Goal: Task Accomplishment & Management: Manage account settings

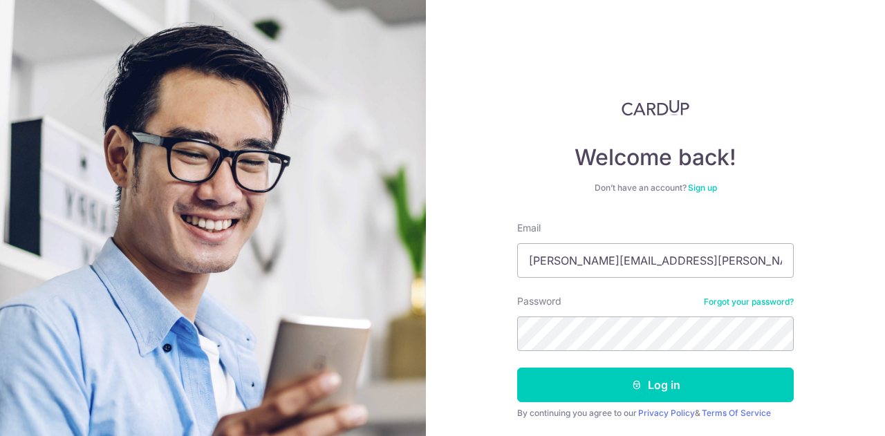
click at [517, 368] on button "Log in" at bounding box center [655, 385] width 276 height 35
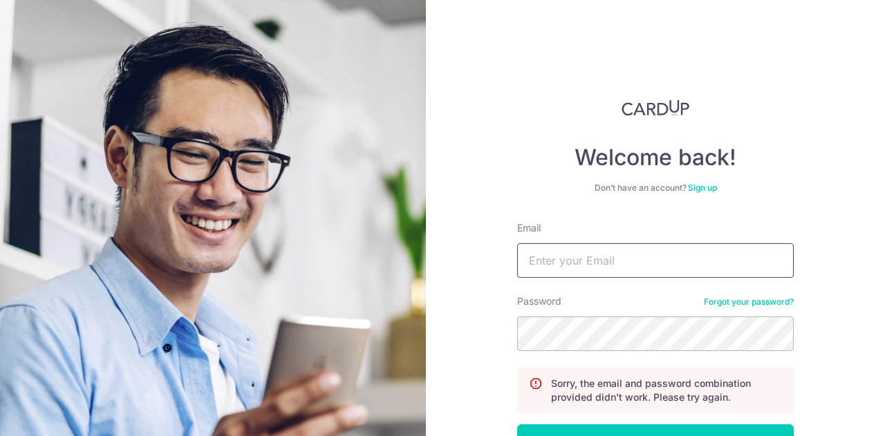
click at [618, 262] on input "Email" at bounding box center [655, 260] width 276 height 35
type input "[PERSON_NAME][EMAIL_ADDRESS][PERSON_NAME][DOMAIN_NAME]"
click at [517, 424] on button "Log in" at bounding box center [655, 441] width 276 height 35
click at [603, 259] on input "Email" at bounding box center [655, 260] width 276 height 35
type input "[PERSON_NAME][EMAIL_ADDRESS][PERSON_NAME][DOMAIN_NAME]"
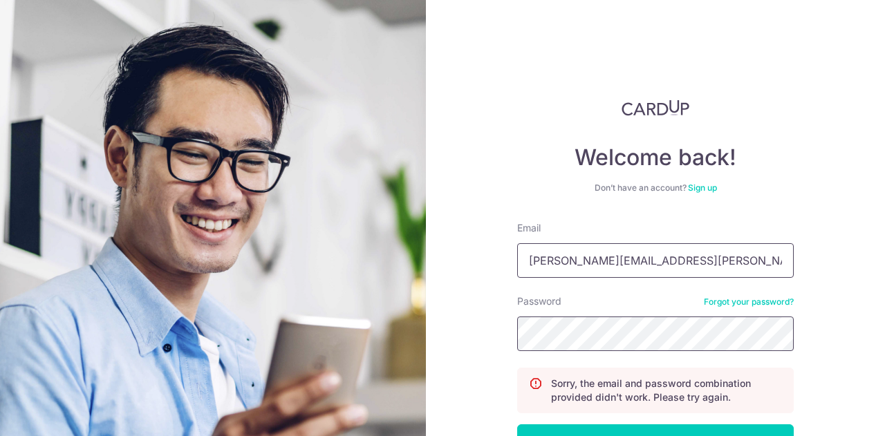
click at [517, 424] on button "Log in" at bounding box center [655, 441] width 276 height 35
click at [622, 269] on input "Email" at bounding box center [655, 260] width 276 height 35
type input "[PERSON_NAME][EMAIL_ADDRESS][PERSON_NAME][DOMAIN_NAME]"
click at [517, 424] on button "Log in" at bounding box center [655, 441] width 276 height 35
click at [650, 256] on input "Email" at bounding box center [655, 260] width 276 height 35
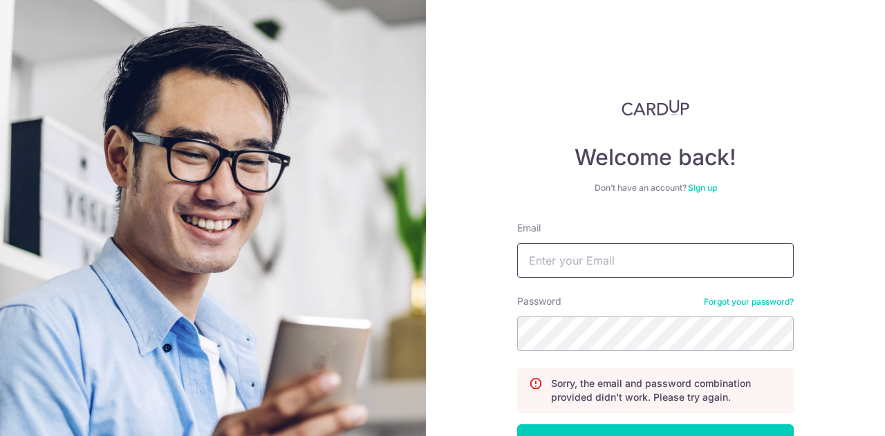
type input "[PERSON_NAME][EMAIL_ADDRESS][PERSON_NAME][DOMAIN_NAME]"
click at [517, 424] on button "Log in" at bounding box center [655, 441] width 276 height 35
click at [646, 248] on input "Email" at bounding box center [655, 260] width 276 height 35
click at [644, 263] on input "Email" at bounding box center [655, 260] width 276 height 35
type input "s"
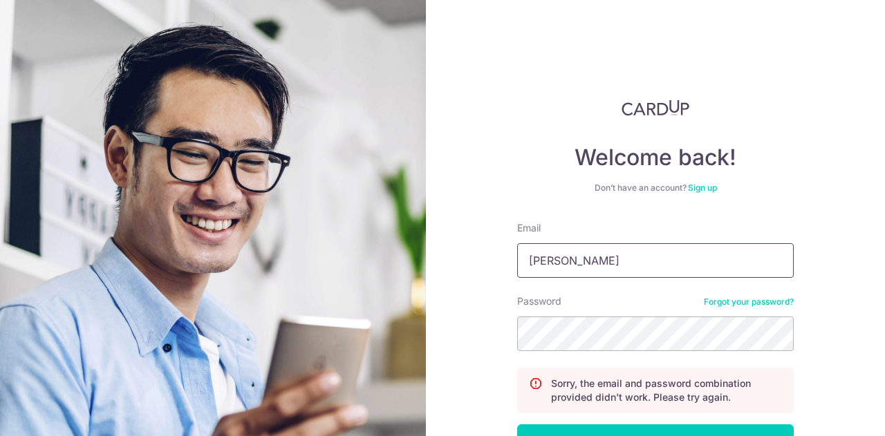
type input "[PERSON_NAME][EMAIL_ADDRESS][PERSON_NAME][DOMAIN_NAME]"
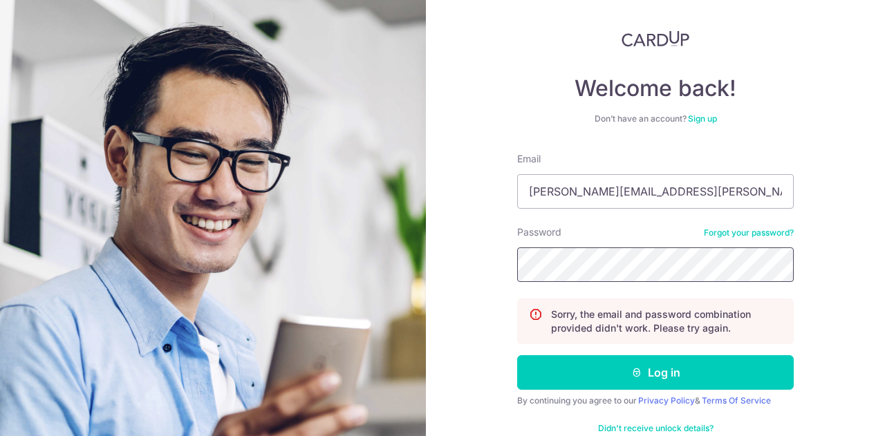
click at [517, 355] on button "Log in" at bounding box center [655, 372] width 276 height 35
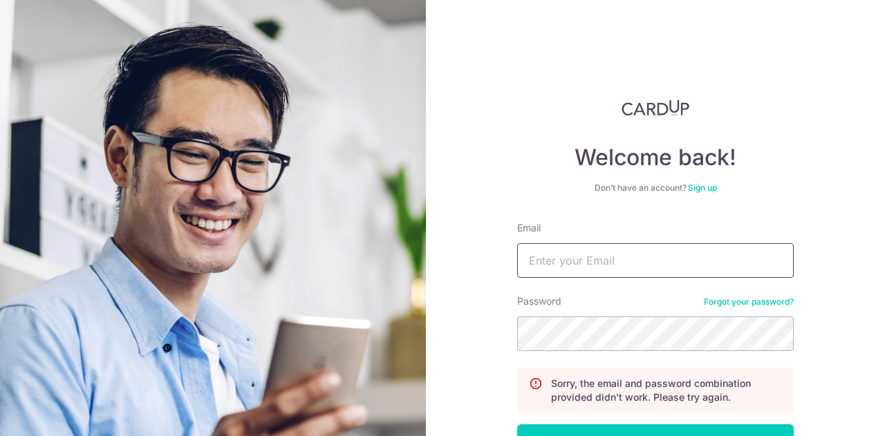
click at [610, 271] on input "Email" at bounding box center [655, 260] width 276 height 35
type input "tomas.skovran@spglobal.com"
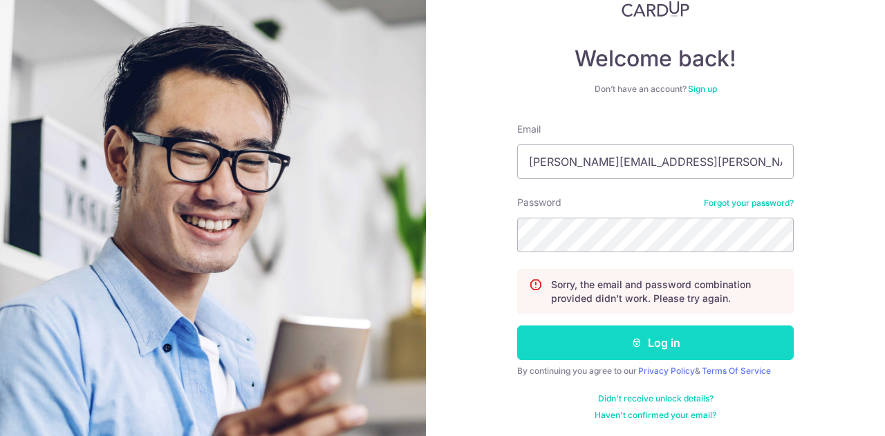
click at [659, 350] on button "Log in" at bounding box center [655, 343] width 276 height 35
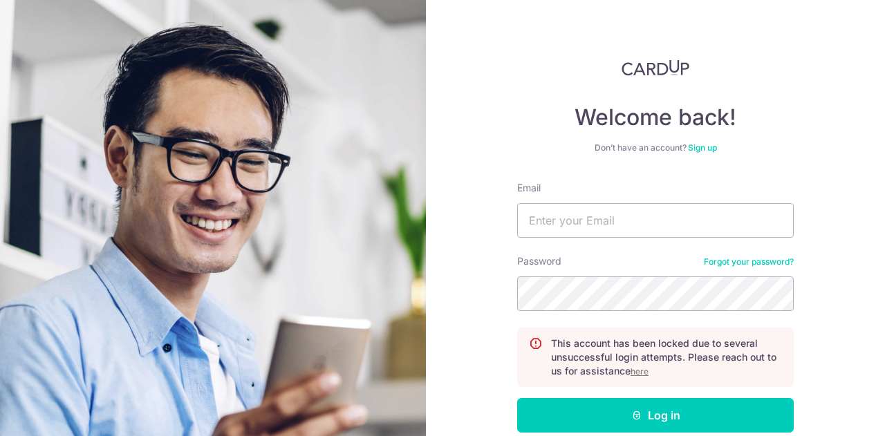
scroll to position [69, 0]
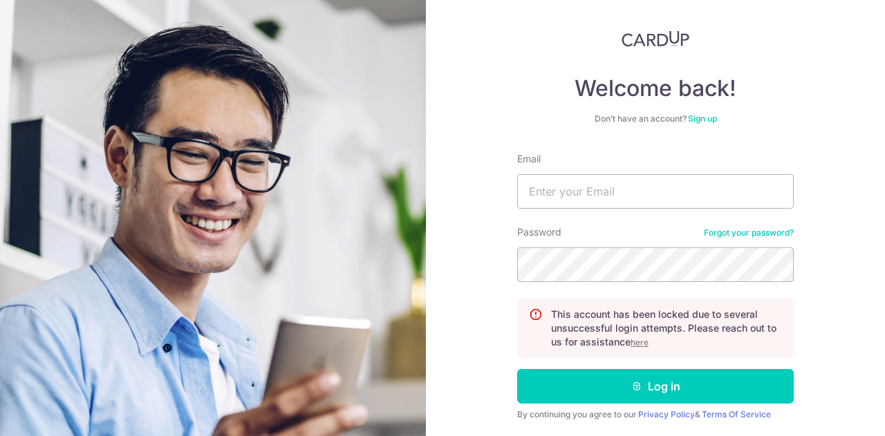
click at [636, 342] on u "here" at bounding box center [639, 342] width 18 height 10
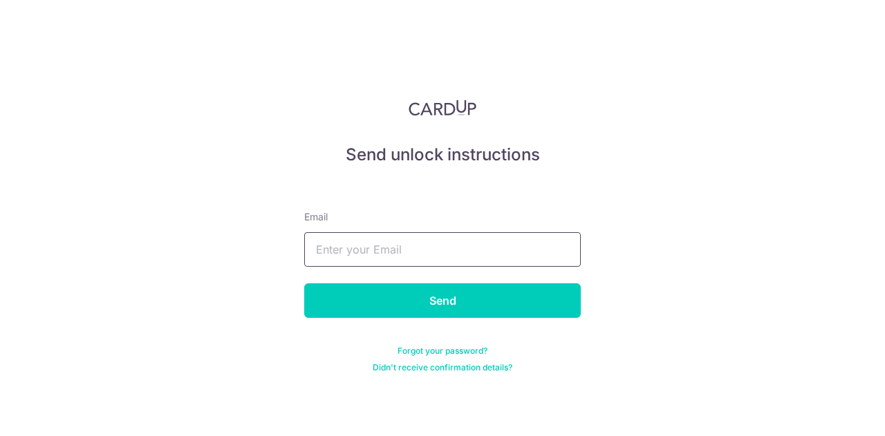
click at [382, 246] on input "text" at bounding box center [442, 249] width 276 height 35
type input "[PERSON_NAME][EMAIL_ADDRESS][PERSON_NAME][DOMAIN_NAME]"
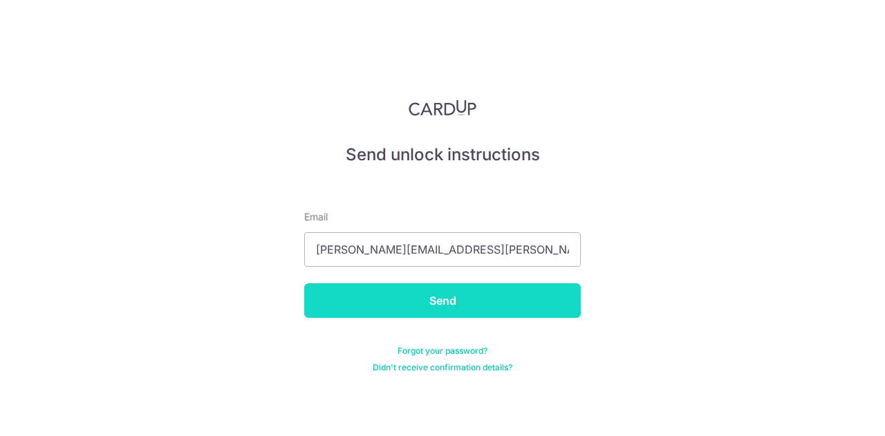
click at [418, 302] on input "Send" at bounding box center [442, 300] width 276 height 35
